Goal: Transaction & Acquisition: Purchase product/service

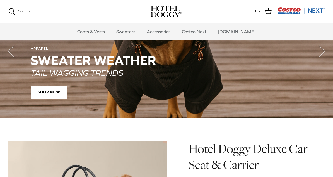
scroll to position [439, 0]
click at [164, 30] on link "Accessories" at bounding box center [159, 31] width 34 height 17
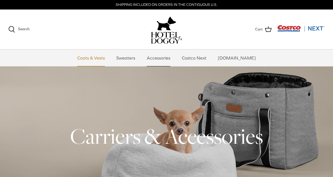
click at [97, 57] on link "Coats & Vests" at bounding box center [91, 57] width 38 height 17
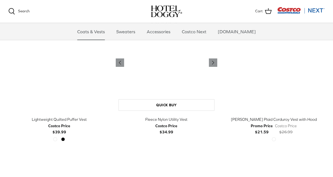
scroll to position [589, 0]
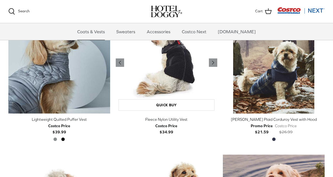
click at [164, 65] on img "Fleece Nylon Utility Vest" at bounding box center [167, 63] width 102 height 102
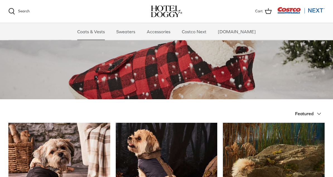
scroll to position [44, 0]
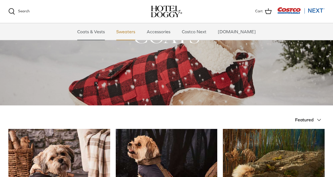
click at [131, 33] on link "Sweaters" at bounding box center [125, 31] width 29 height 17
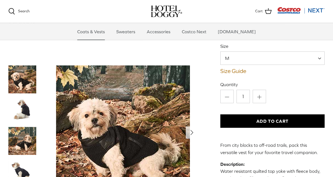
scroll to position [51, 0]
click at [20, 105] on img "Thumbnail Link" at bounding box center [22, 110] width 28 height 28
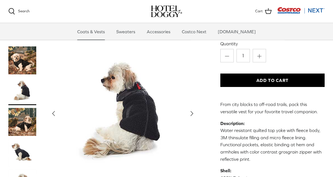
click at [20, 116] on img "Thumbnail Link" at bounding box center [22, 122] width 28 height 28
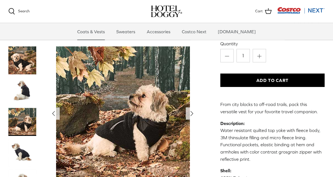
scroll to position [92, 0]
click at [23, 144] on img "Thumbnail Link" at bounding box center [22, 152] width 28 height 28
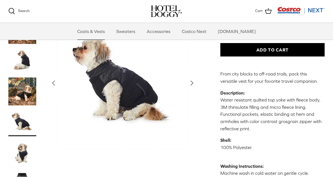
scroll to position [122, 0]
click at [21, 147] on img "Thumbnail Link" at bounding box center [22, 153] width 28 height 28
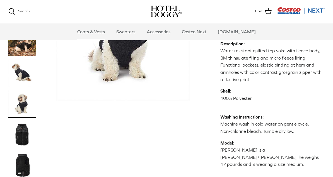
scroll to position [171, 0]
click at [20, 128] on img "Thumbnail Link" at bounding box center [22, 134] width 28 height 28
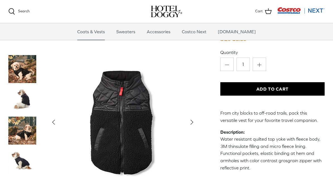
scroll to position [83, 0]
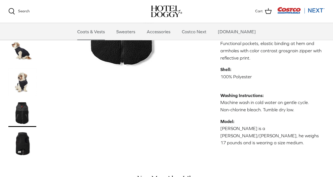
click at [20, 138] on img "Thumbnail Link" at bounding box center [22, 144] width 28 height 28
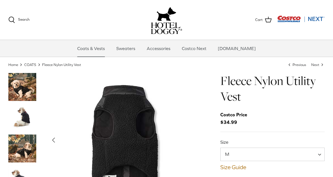
scroll to position [13, 0]
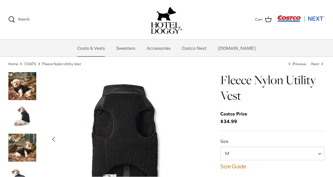
click at [225, 153] on span "M" at bounding box center [231, 153] width 20 height 6
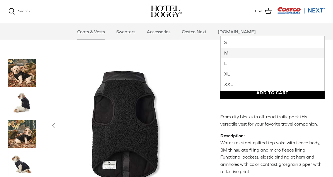
scroll to position [79, 0]
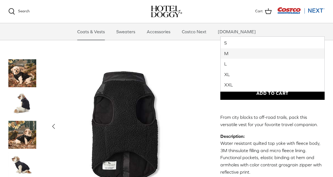
click at [213, 100] on div "Left Right S" at bounding box center [166, 111] width 333 height 325
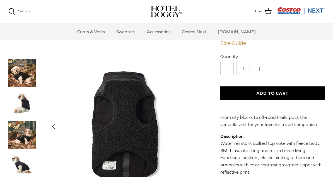
click at [228, 46] on link "Size Guide" at bounding box center [273, 43] width 104 height 7
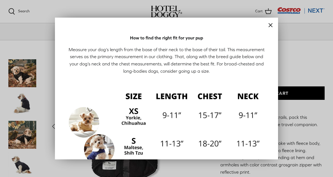
scroll to position [0, 0]
click at [9, 32] on div at bounding box center [166, 88] width 333 height 177
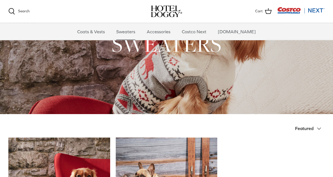
scroll to position [35, 0]
click at [200, 31] on link "Costco Next" at bounding box center [194, 31] width 35 height 17
